Goal: Obtain resource: Download file/media

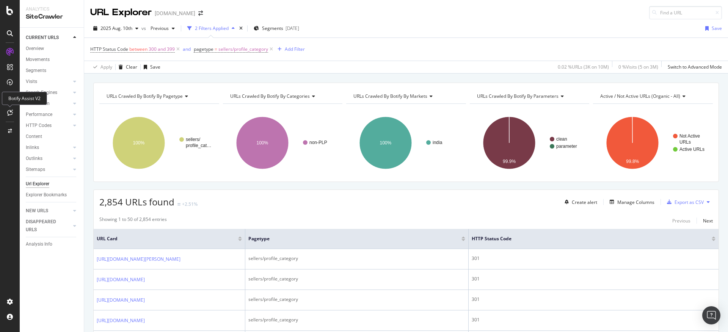
click at [9, 111] on icon at bounding box center [10, 113] width 6 height 6
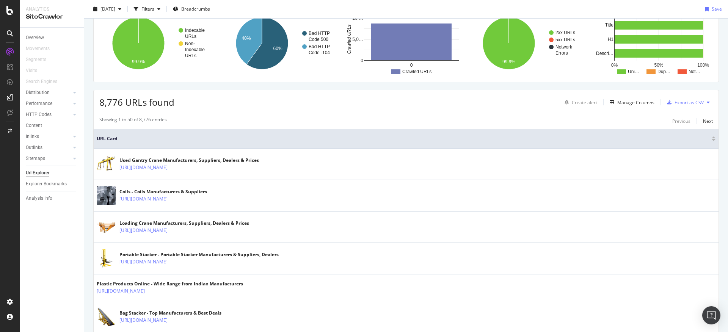
scroll to position [65, 0]
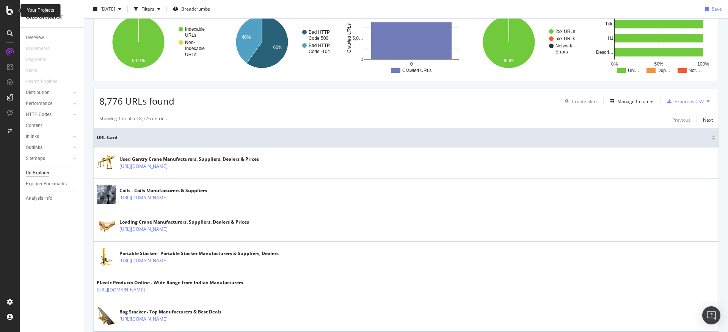
click at [8, 10] on icon at bounding box center [9, 10] width 7 height 9
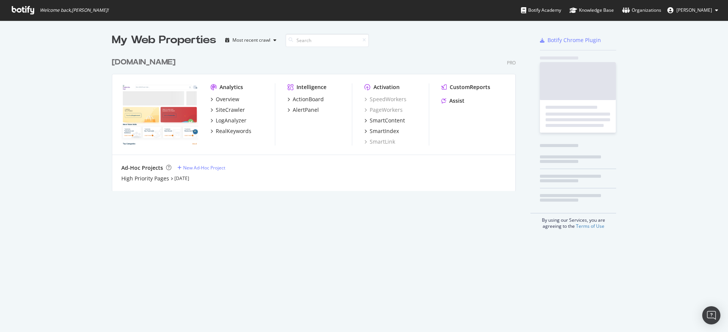
scroll to position [327, 717]
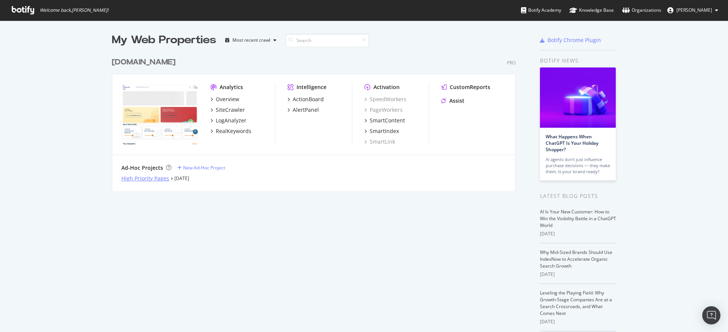
click at [138, 179] on div "High Priority Pages" at bounding box center [145, 179] width 48 height 8
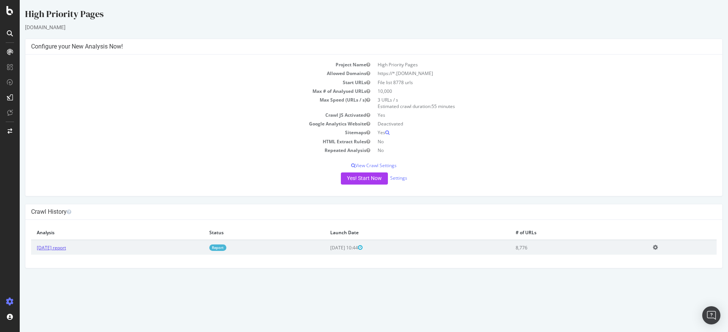
click at [66, 248] on link "[DATE] report" at bounding box center [51, 248] width 29 height 6
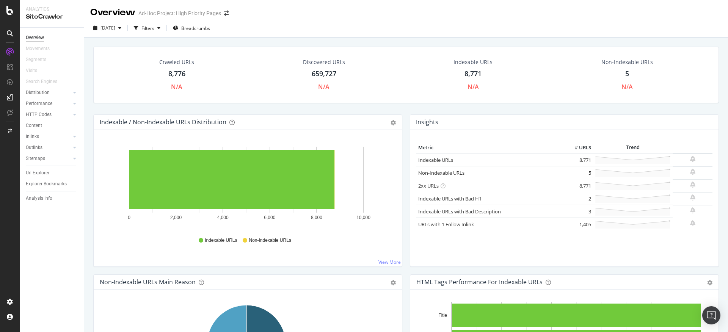
drag, startPoint x: 416, startPoint y: 148, endPoint x: 593, endPoint y: 141, distance: 177.3
click at [593, 141] on div "Metric # URLS Trend Indexable URLs 8,771 Non-Indexable URLs 5" at bounding box center [565, 198] width 308 height 137
copy table
click at [493, 102] on div "Crawled URLs 8,776 N/A Discovered URLs 659,727 N/A Indexable URLs 8,771 N/A Non…" at bounding box center [406, 75] width 626 height 57
click at [448, 172] on link "Non-Indexable URLs" at bounding box center [441, 173] width 46 height 7
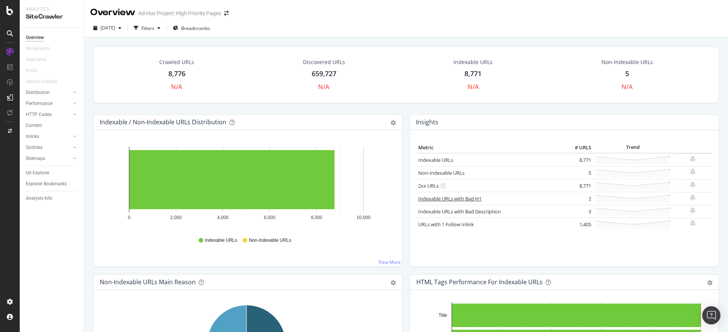
click at [446, 200] on link "Indexable URLs with Bad H1" at bounding box center [449, 198] width 63 height 7
click at [469, 197] on link "Indexable URLs with Bad H1" at bounding box center [449, 198] width 63 height 7
click at [468, 211] on link "Indexable URLs with Bad Description" at bounding box center [459, 211] width 83 height 7
click at [448, 224] on link "URLs with 1 Follow Inlink" at bounding box center [446, 224] width 56 height 7
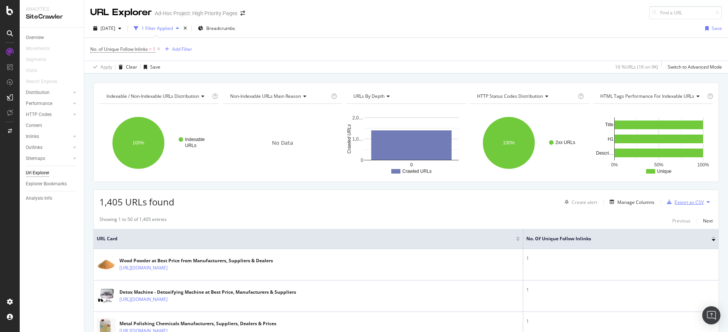
click at [679, 197] on div "Export as CSV" at bounding box center [684, 202] width 40 height 11
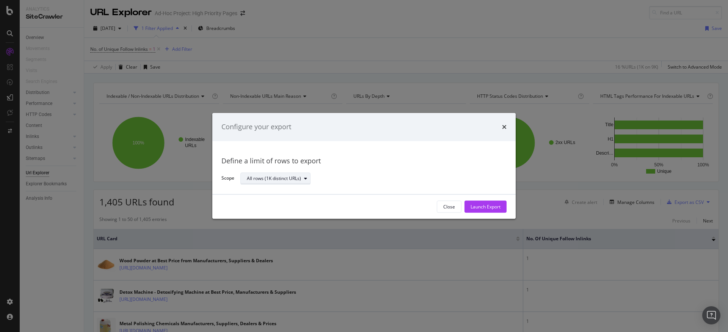
click at [299, 181] on div "All rows (1K distinct URLs)" at bounding box center [274, 178] width 54 height 5
click at [352, 168] on div "Define a limit of rows to export Scope All rows (1K distinct URLs)" at bounding box center [364, 167] width 285 height 35
click at [494, 205] on div "Launch Export" at bounding box center [486, 207] width 30 height 6
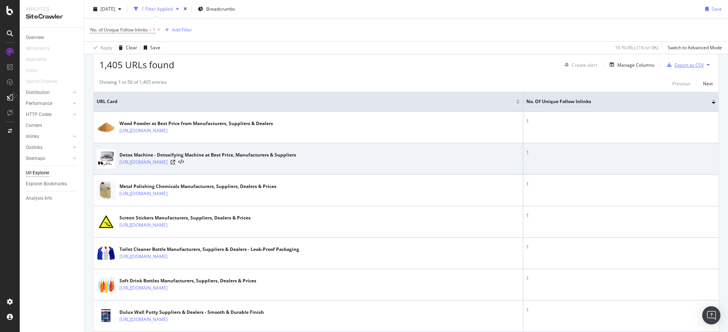
scroll to position [17, 0]
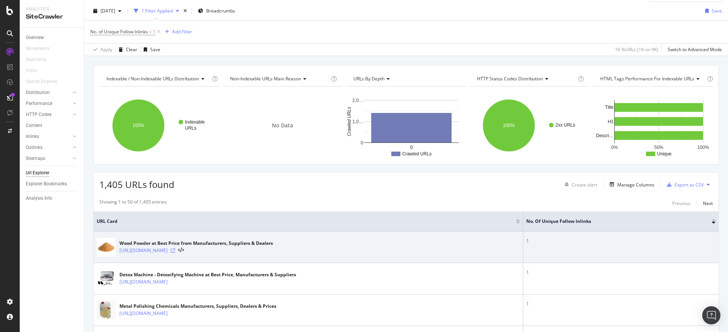
click at [175, 249] on icon at bounding box center [173, 251] width 5 height 5
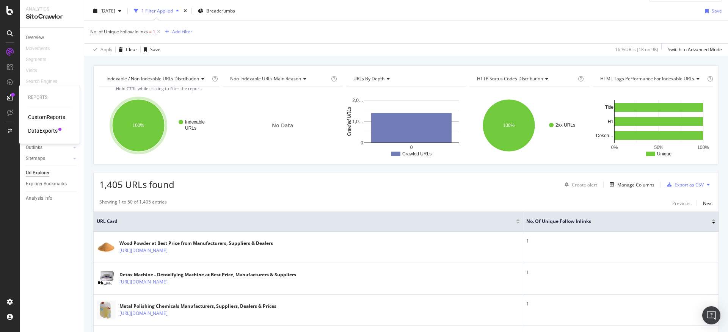
click at [55, 128] on div "DataExports" at bounding box center [43, 131] width 30 height 8
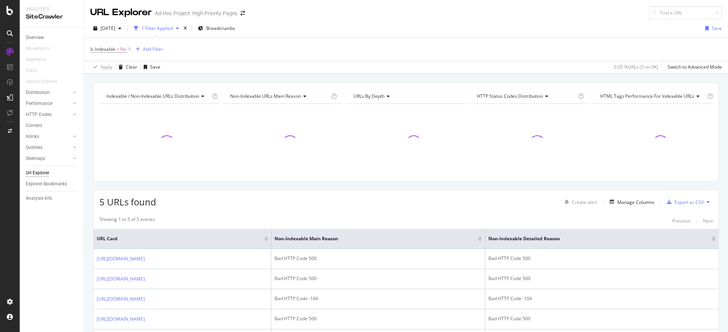
scroll to position [61, 0]
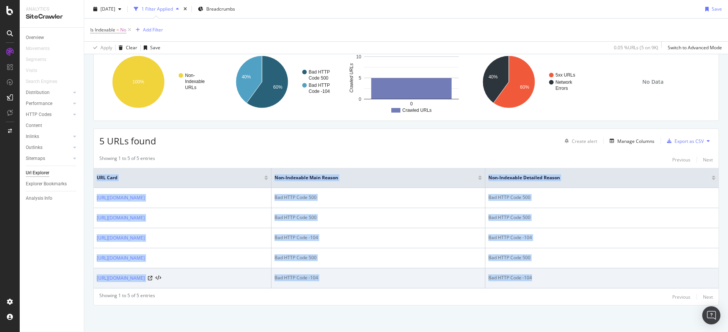
drag, startPoint x: 96, startPoint y: 174, endPoint x: 596, endPoint y: 278, distance: 510.2
click at [596, 278] on table "URL Card Non-Indexable Main Reason Non-Indexable Detailed Reason https://www.tr…" at bounding box center [406, 228] width 625 height 121
copy table "URL Card Non-Indexable Main Reason Non-Indexable Detailed Reason https://www.tr…"
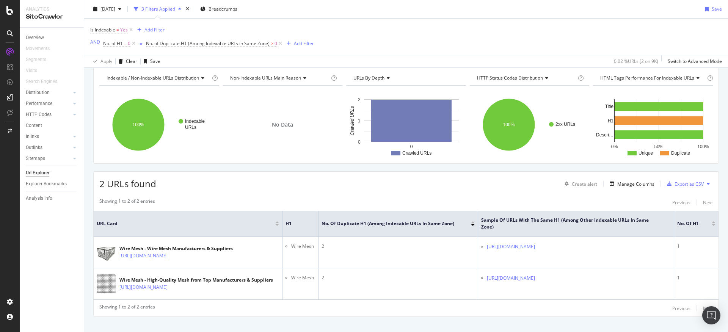
scroll to position [43, 0]
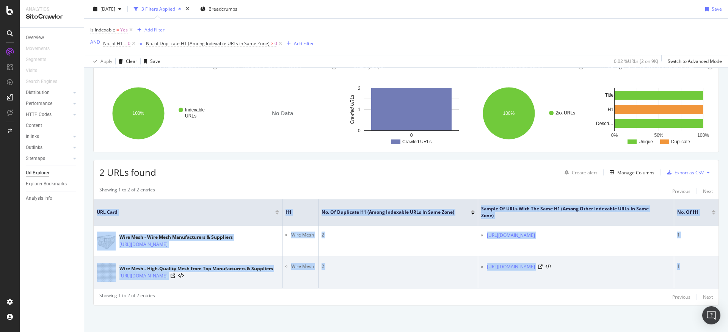
drag, startPoint x: 95, startPoint y: 211, endPoint x: 684, endPoint y: 279, distance: 593.6
click at [684, 279] on table "URL Card H1 No. of Duplicate H1 (Among Indexable URLs in Same Zone) Sample of U…" at bounding box center [406, 244] width 625 height 89
copy table "URL Card H1 No. of Duplicate H1 (Among Indexable URLs in Same Zone) Sample of U…"
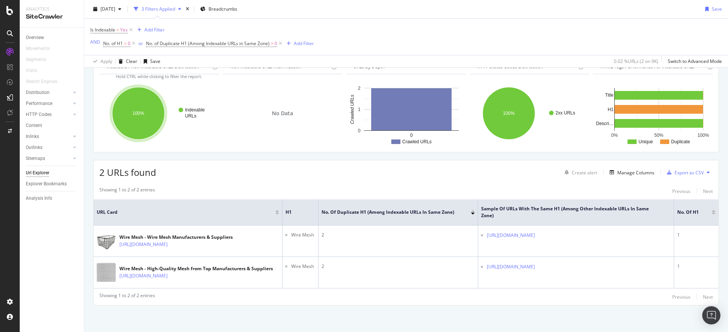
click at [200, 176] on div "2 URLs found Create alert Manage Columns Export as CSV" at bounding box center [406, 169] width 625 height 19
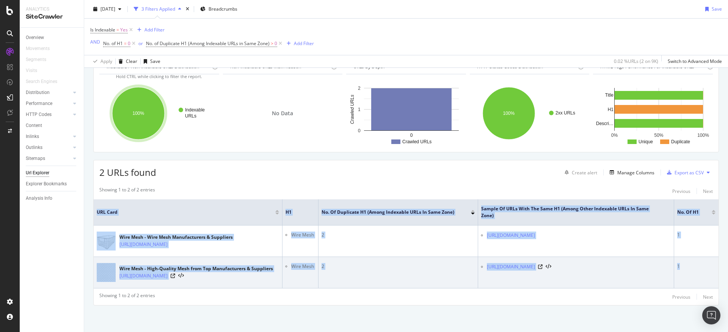
drag, startPoint x: 95, startPoint y: 209, endPoint x: 697, endPoint y: 282, distance: 606.2
click at [697, 282] on table "URL Card H1 No. of Duplicate H1 (Among Indexable URLs in Same Zone) Sample of U…" at bounding box center [406, 244] width 625 height 89
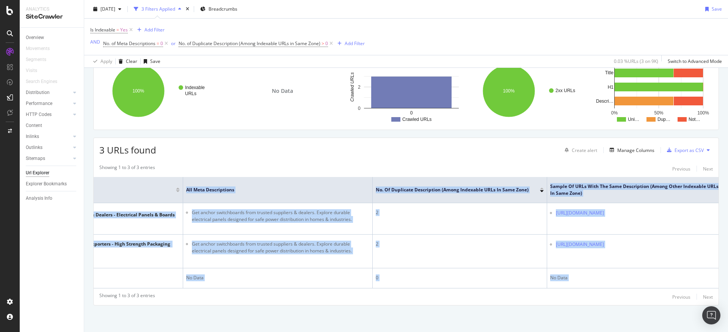
scroll to position [0, 202]
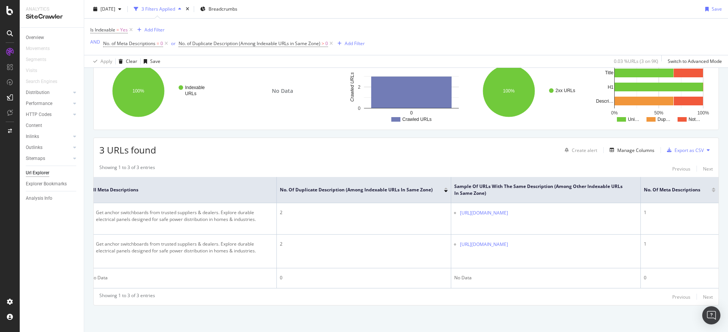
drag, startPoint x: 95, startPoint y: 169, endPoint x: 728, endPoint y: 270, distance: 640.8
click at [728, 270] on div "URL Explorer Ad-Hoc Project: High Priority Pages 2025 May. 29th 3 Filters Appli…" at bounding box center [406, 166] width 644 height 332
copy colgroup
click at [247, 149] on div "3 URLs found Create alert Manage Columns Export as CSV Showing 1 to 3 of 3 entr…" at bounding box center [406, 222] width 626 height 168
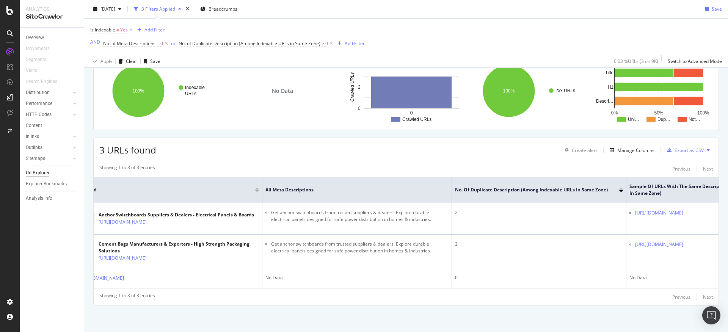
scroll to position [0, 0]
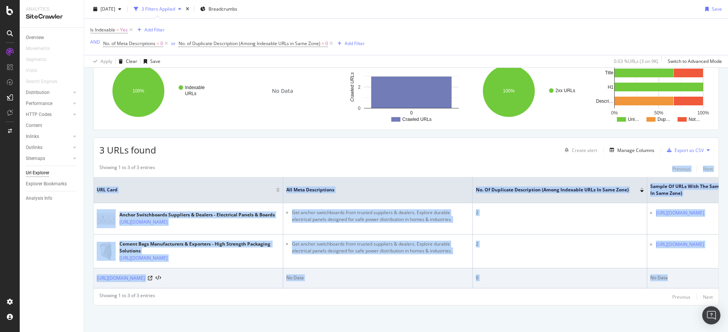
drag, startPoint x: 96, startPoint y: 163, endPoint x: 687, endPoint y: 276, distance: 601.5
click at [687, 276] on div "Showing 1 to 3 of 3 entries Previous Next URL Card All Meta Descriptions No. of…" at bounding box center [406, 232] width 625 height 145
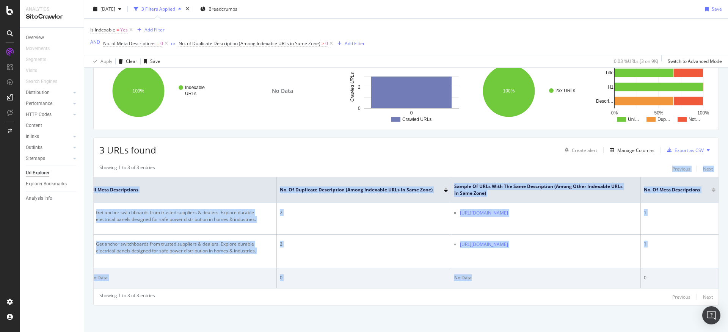
copy div "Previous Next URL Card All Meta Descriptions No. of Duplicate Description (Amon…"
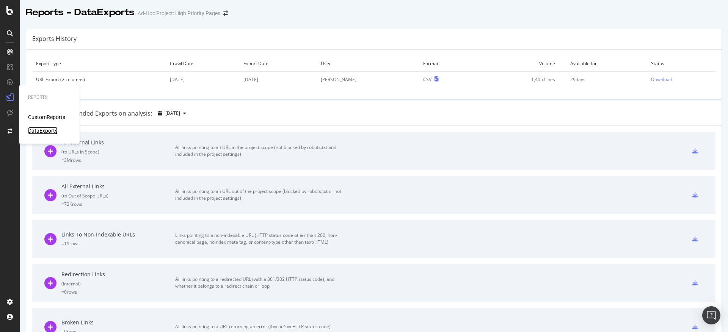
click at [47, 129] on div "DataExports" at bounding box center [43, 131] width 30 height 8
click at [652, 82] on div "Download" at bounding box center [661, 79] width 21 height 6
